Goal: Task Accomplishment & Management: Use online tool/utility

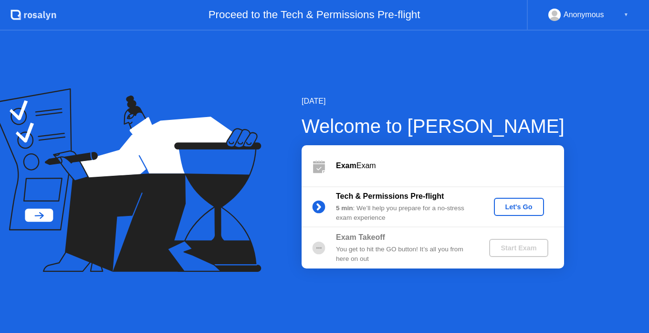
click at [0, 151] on icon at bounding box center [125, 180] width 271 height 184
click at [520, 208] on div "Let's Go" at bounding box center [519, 207] width 42 height 8
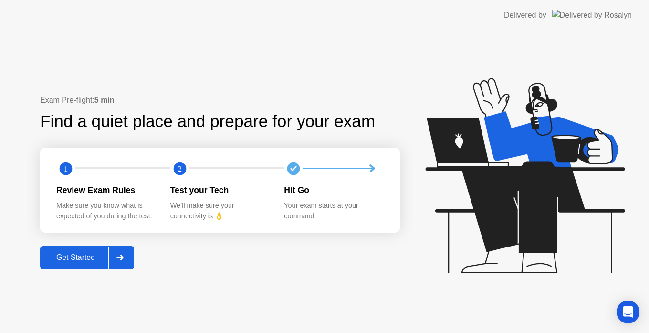
click at [91, 253] on div "Get Started" at bounding box center [75, 257] width 65 height 9
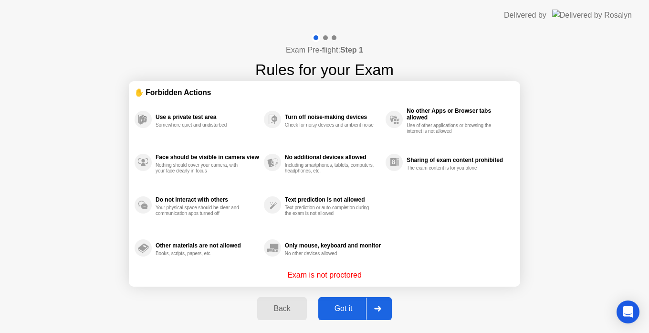
click at [349, 302] on button "Got it" at bounding box center [355, 308] width 74 height 23
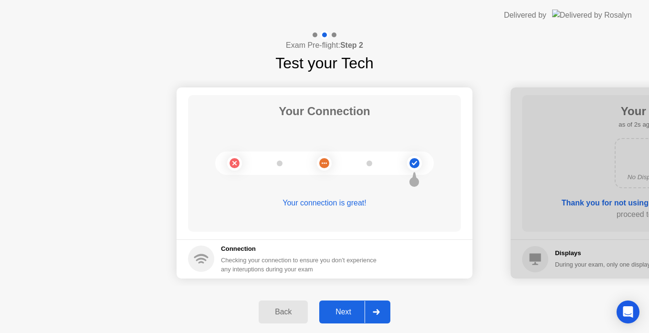
click at [349, 310] on div "Next" at bounding box center [343, 312] width 42 height 9
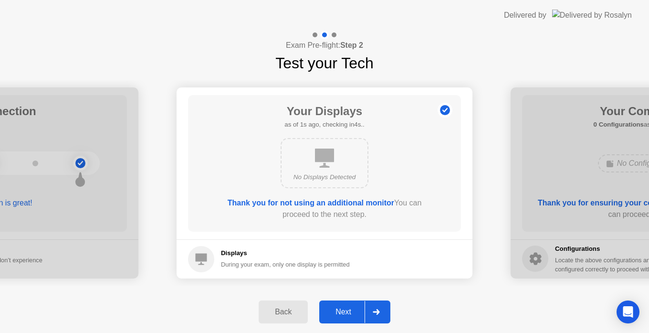
click at [349, 310] on div "Next" at bounding box center [343, 312] width 42 height 9
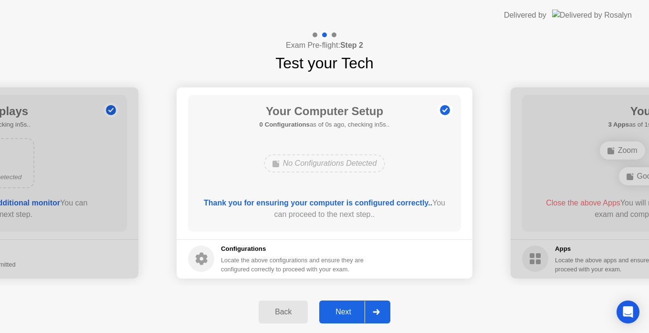
click at [349, 310] on div "Next" at bounding box center [343, 312] width 42 height 9
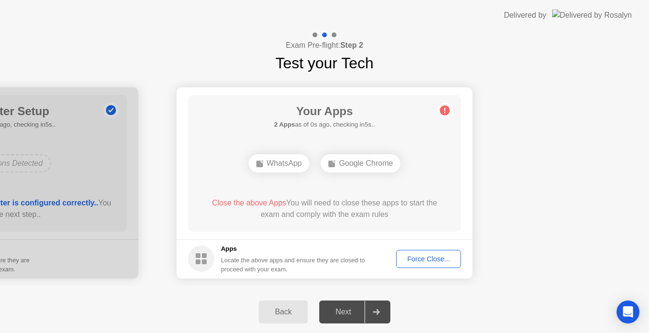
click at [424, 251] on button "Force Close..." at bounding box center [428, 259] width 65 height 18
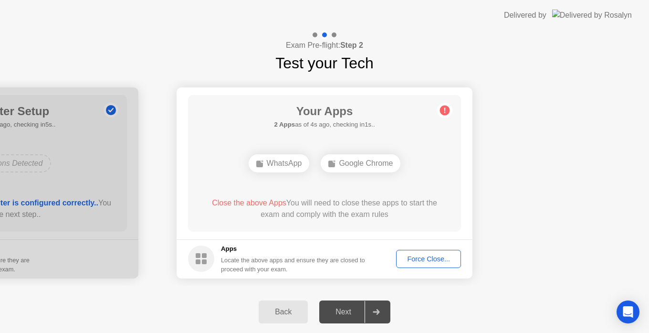
click at [424, 256] on div "Force Close..." at bounding box center [429, 259] width 58 height 8
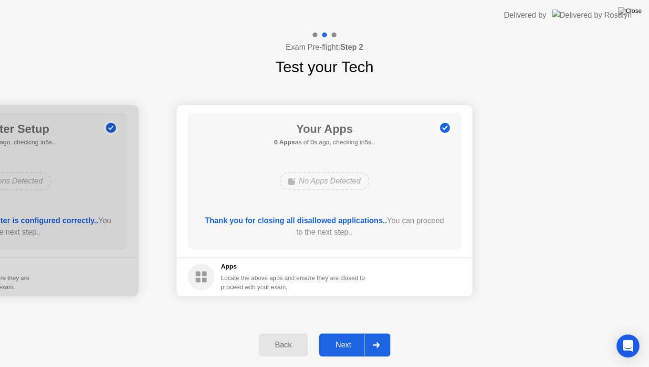
click at [341, 332] on div "Next" at bounding box center [343, 344] width 42 height 9
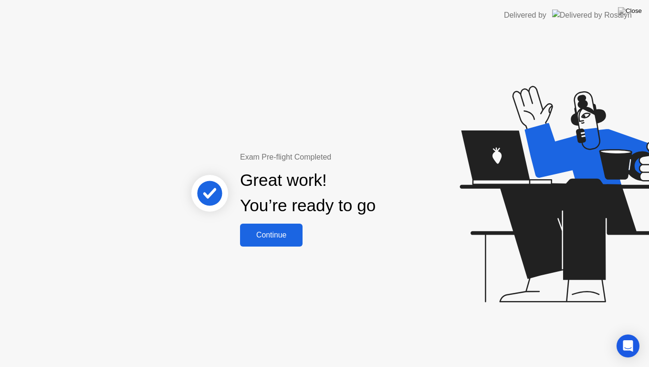
click at [282, 239] on div "Continue" at bounding box center [271, 235] width 57 height 9
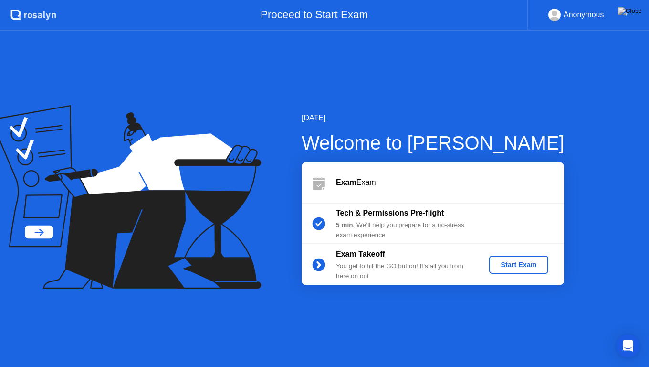
click at [514, 270] on button "Start Exam" at bounding box center [518, 264] width 59 height 18
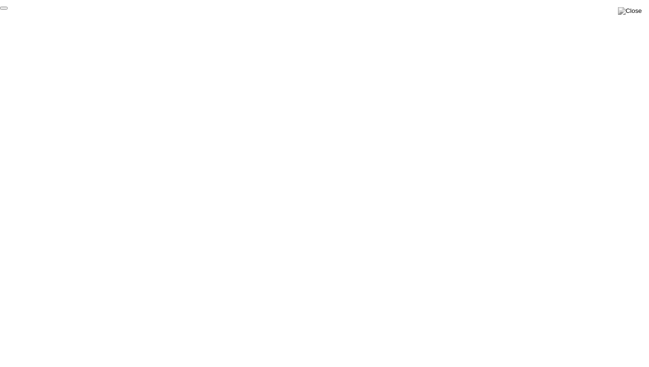
click div "End Proctoring Session"
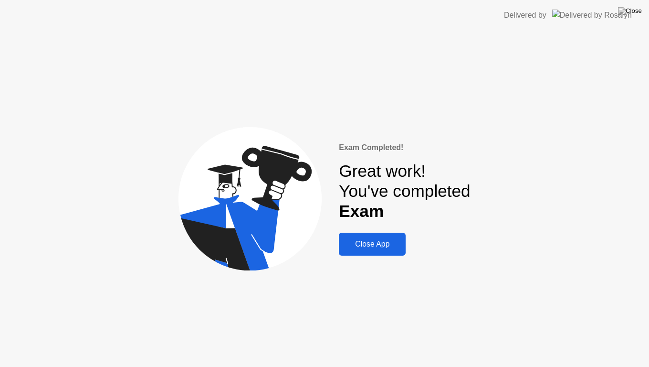
click at [370, 244] on div "Close App" at bounding box center [372, 244] width 61 height 9
